Goal: Find specific page/section: Find specific page/section

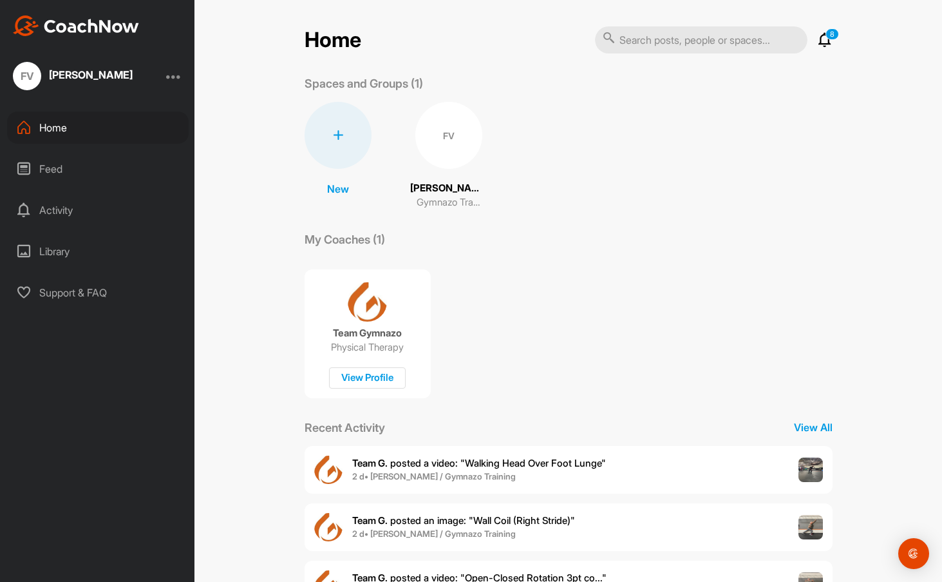
click at [437, 135] on div "FV" at bounding box center [448, 135] width 67 height 67
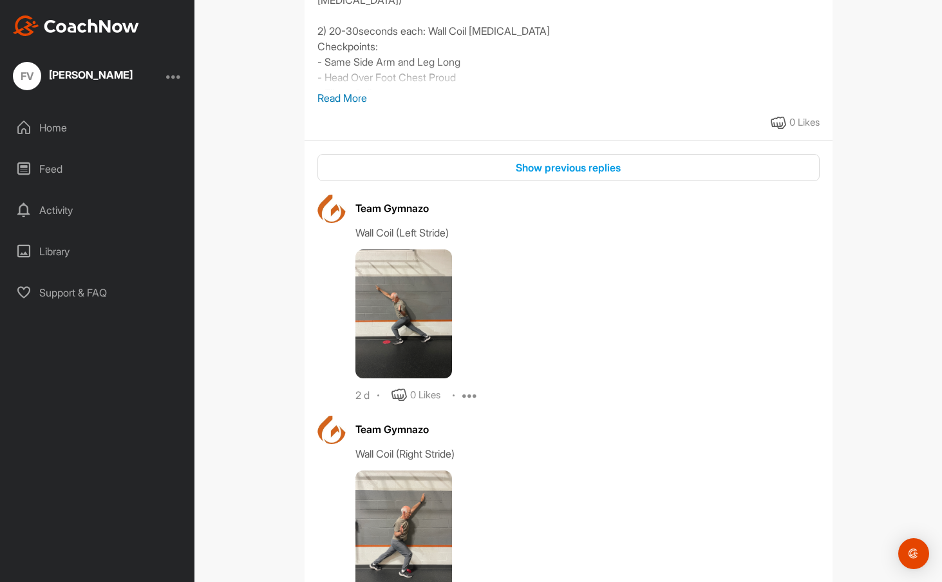
scroll to position [129, 0]
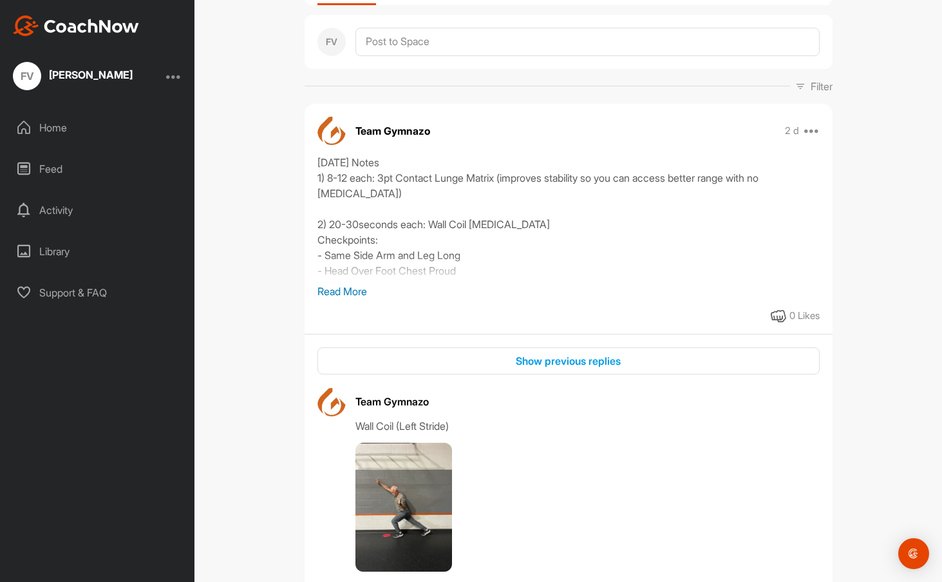
click at [345, 294] on p "Read More" at bounding box center [568, 290] width 502 height 15
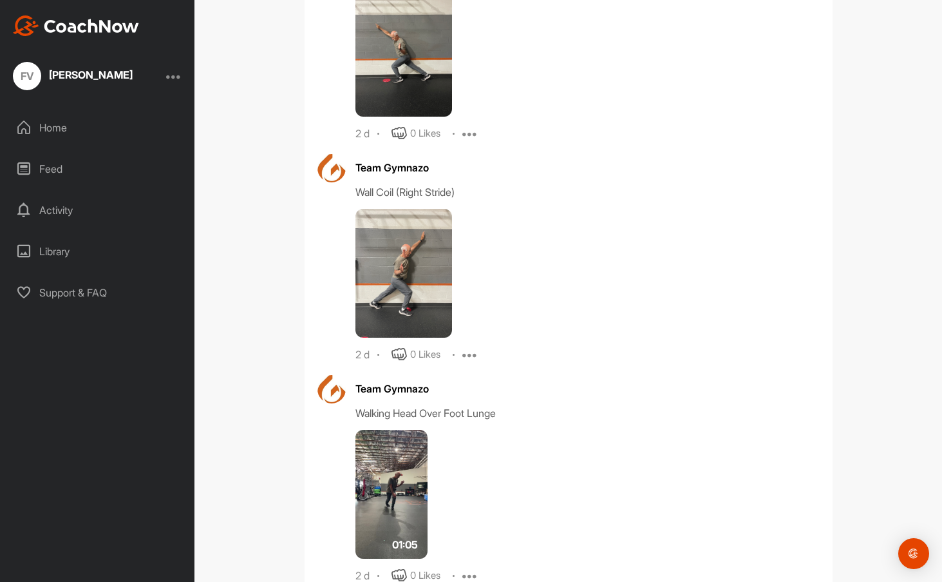
scroll to position [644, 0]
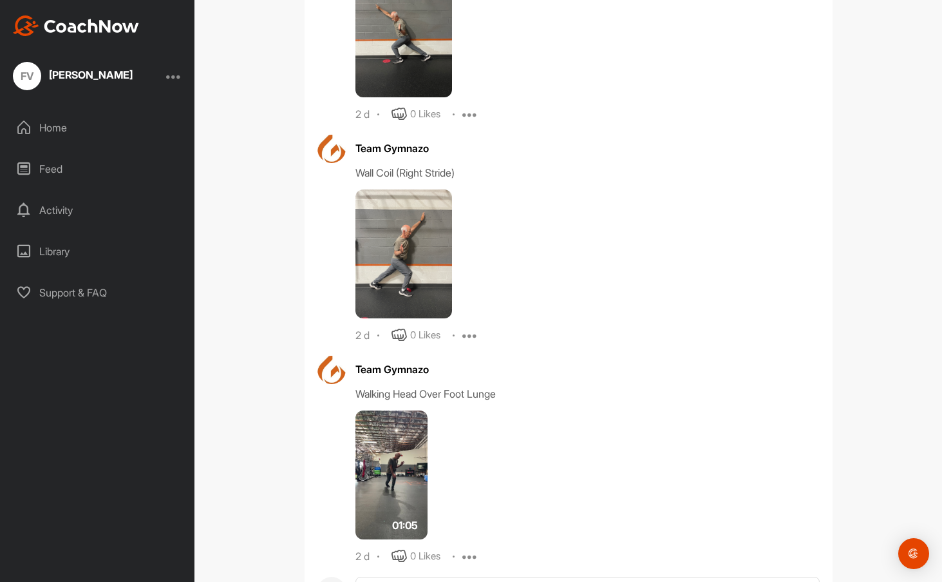
click at [393, 457] on img at bounding box center [391, 474] width 72 height 129
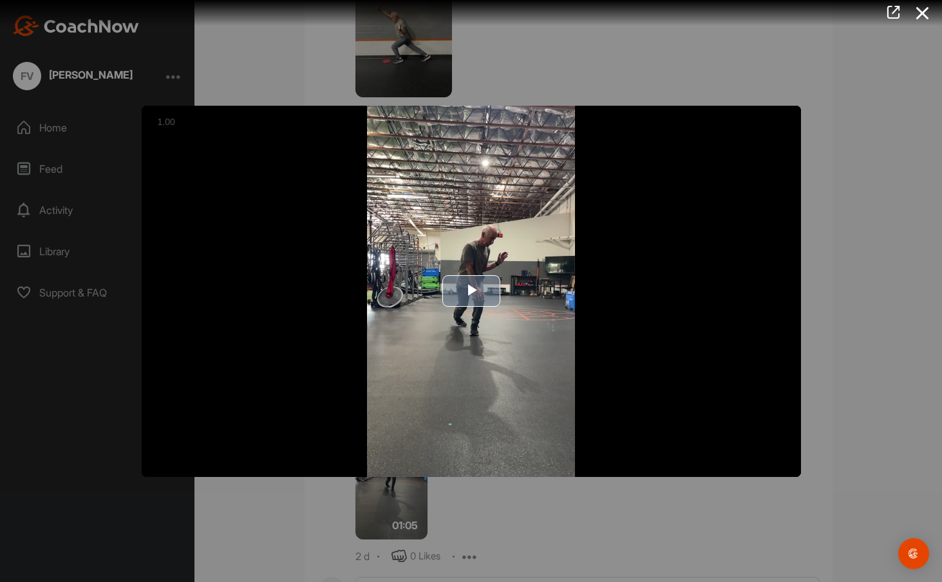
click at [471, 291] on span "Video Player" at bounding box center [471, 291] width 0 height 0
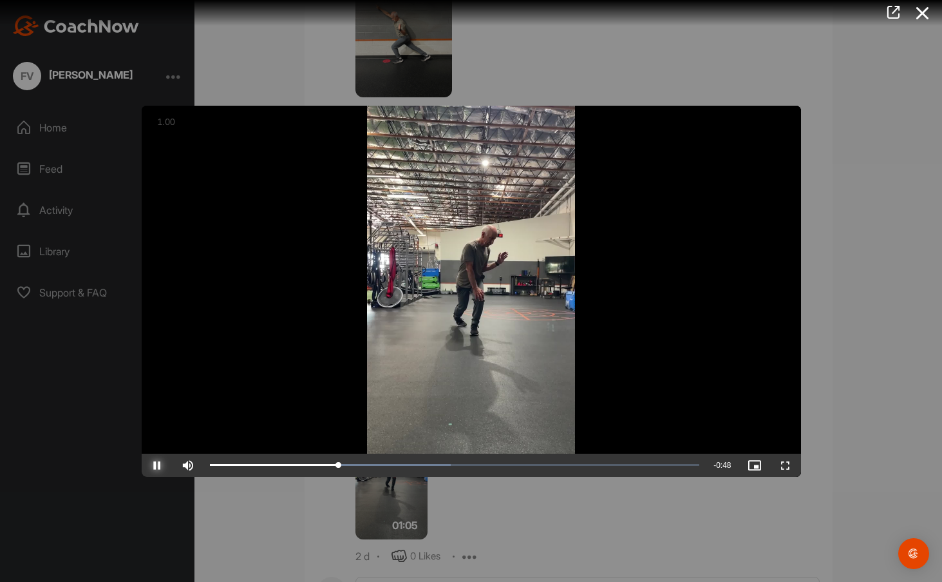
click at [155, 465] on span "Video Player" at bounding box center [157, 465] width 31 height 0
click at [583, 59] on div at bounding box center [471, 291] width 942 height 582
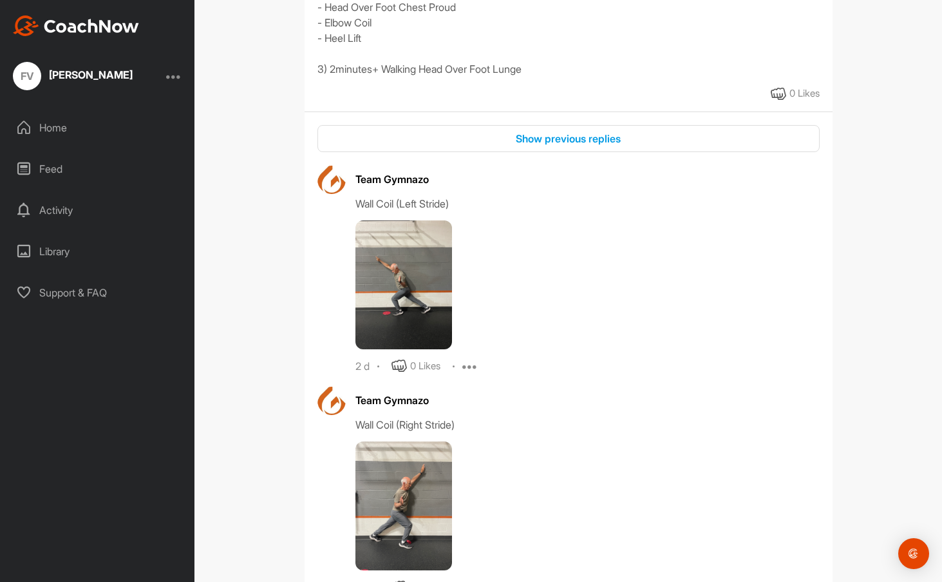
scroll to position [386, 0]
